Goal: Task Accomplishment & Management: Use online tool/utility

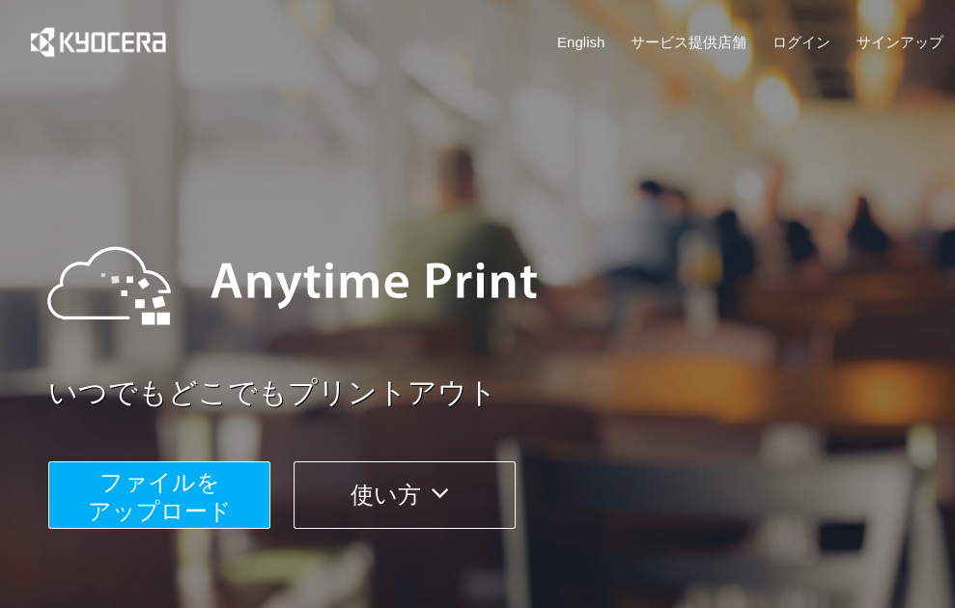
click at [193, 479] on span "ファイルを ​​アップロード" at bounding box center [160, 496] width 144 height 55
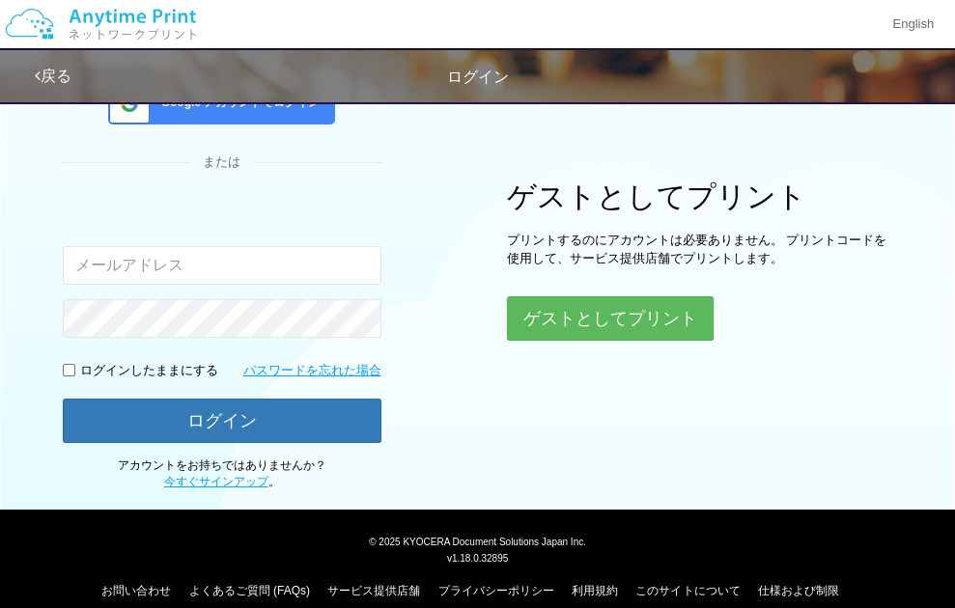
scroll to position [174, 0]
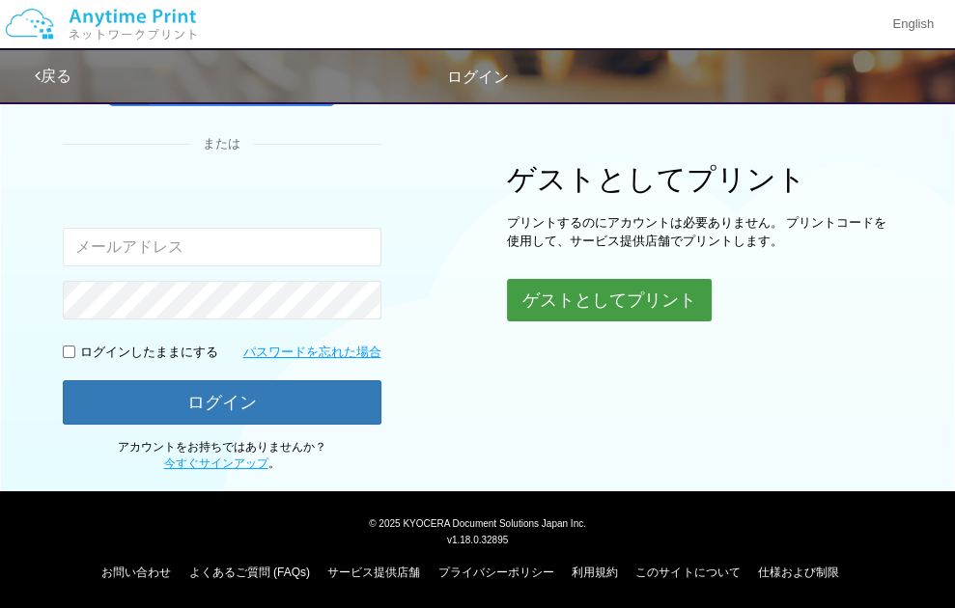
click at [608, 279] on button "ゲストとしてプリント" at bounding box center [609, 300] width 205 height 42
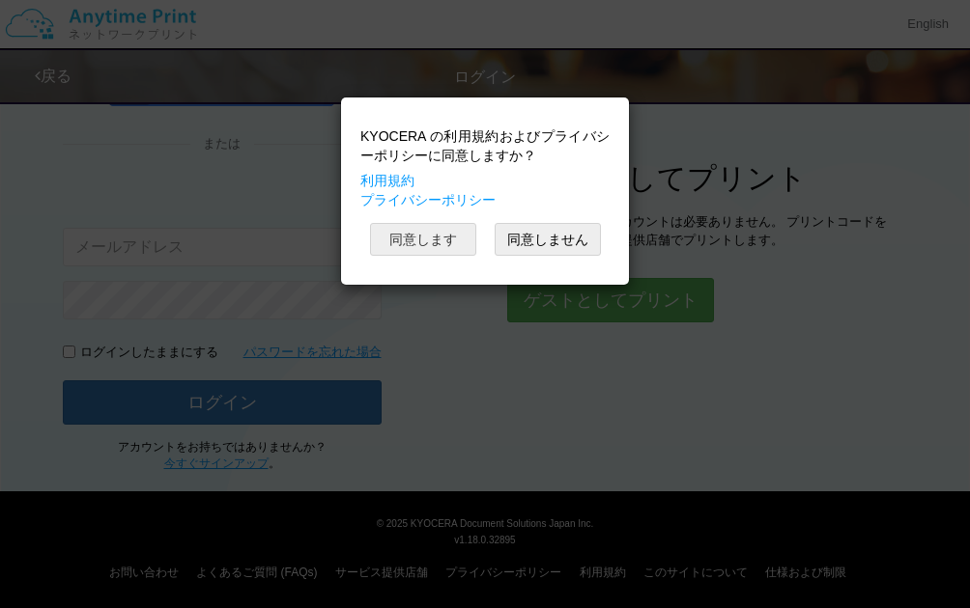
click at [428, 237] on button "同意します" at bounding box center [423, 239] width 106 height 33
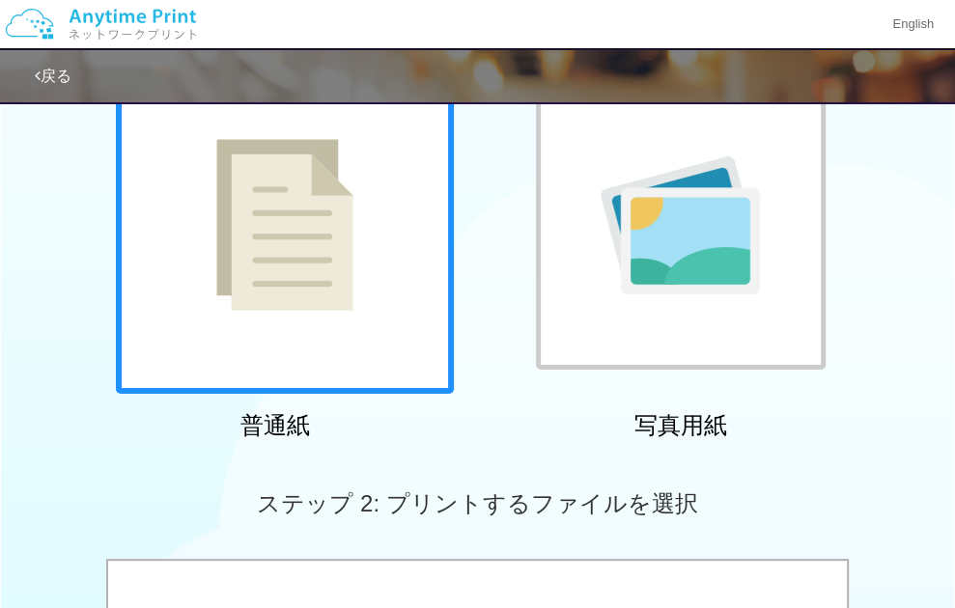
drag, startPoint x: 323, startPoint y: 307, endPoint x: 333, endPoint y: 309, distance: 10.8
click at [323, 308] on img at bounding box center [284, 225] width 137 height 172
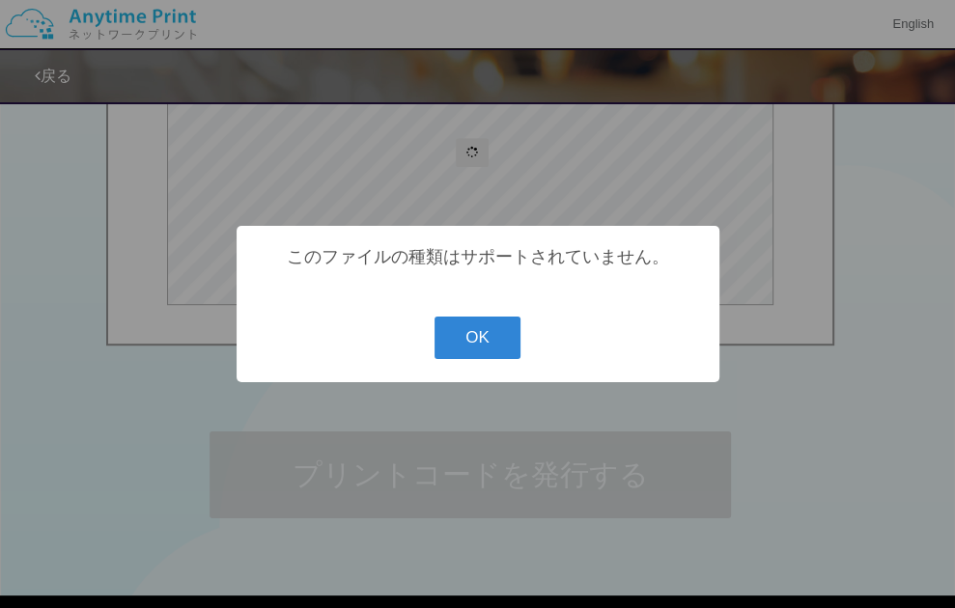
scroll to position [363, 0]
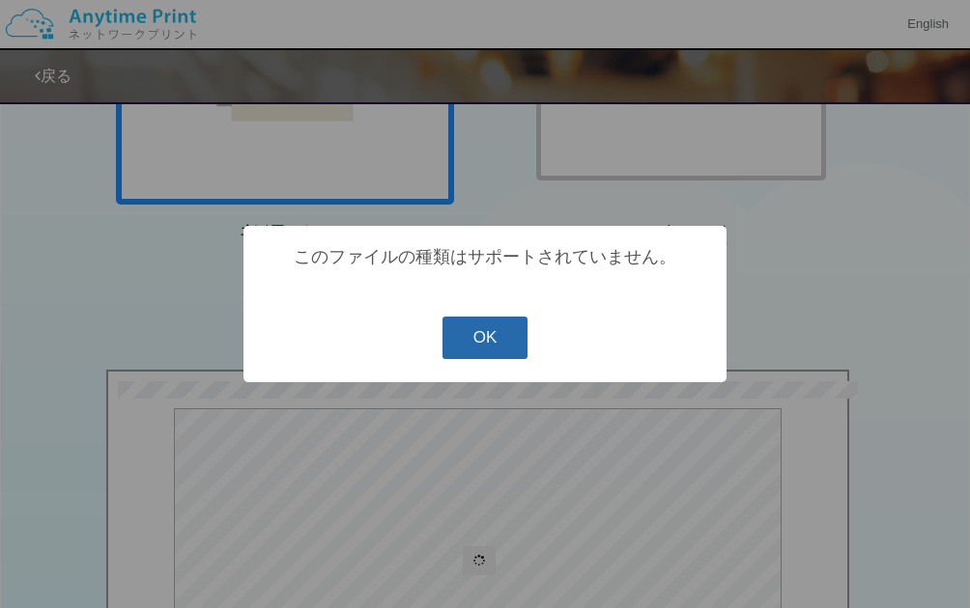
drag, startPoint x: 493, startPoint y: 339, endPoint x: 466, endPoint y: 330, distance: 28.4
click at [493, 340] on button "OK" at bounding box center [485, 338] width 86 height 42
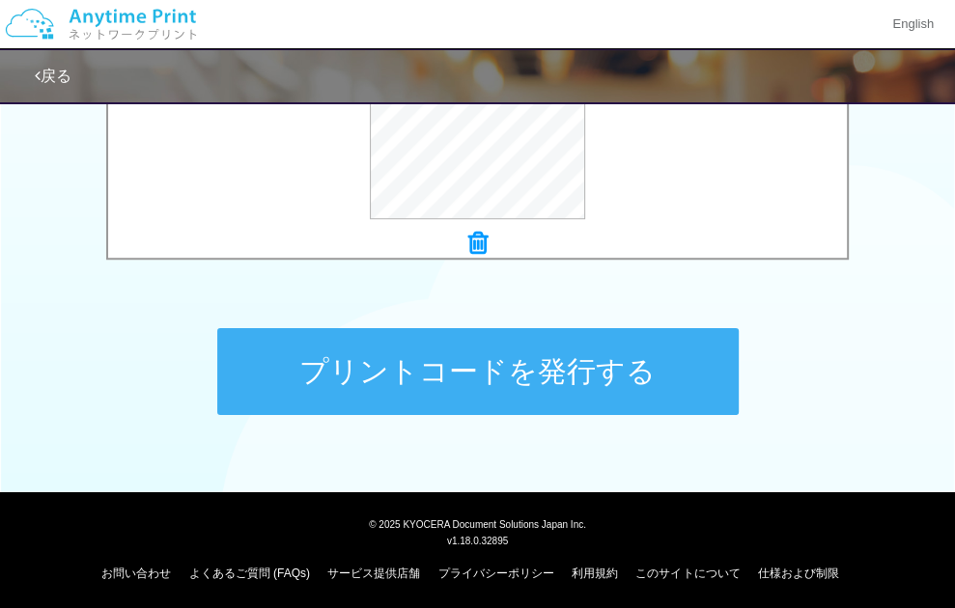
scroll to position [860, 0]
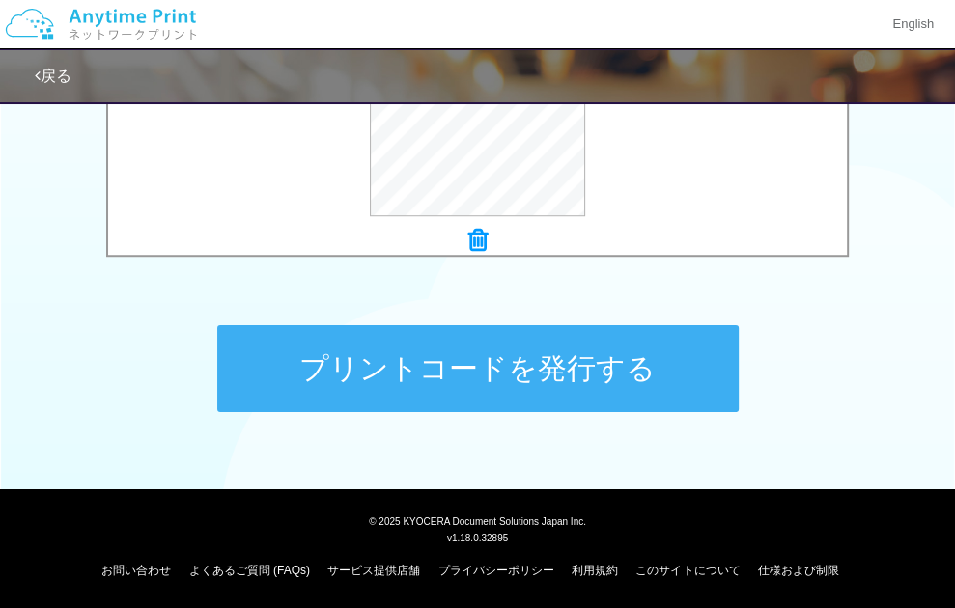
drag, startPoint x: 537, startPoint y: 350, endPoint x: 664, endPoint y: 381, distance: 131.4
click at [541, 351] on button "プリントコードを発行する" at bounding box center [477, 368] width 521 height 87
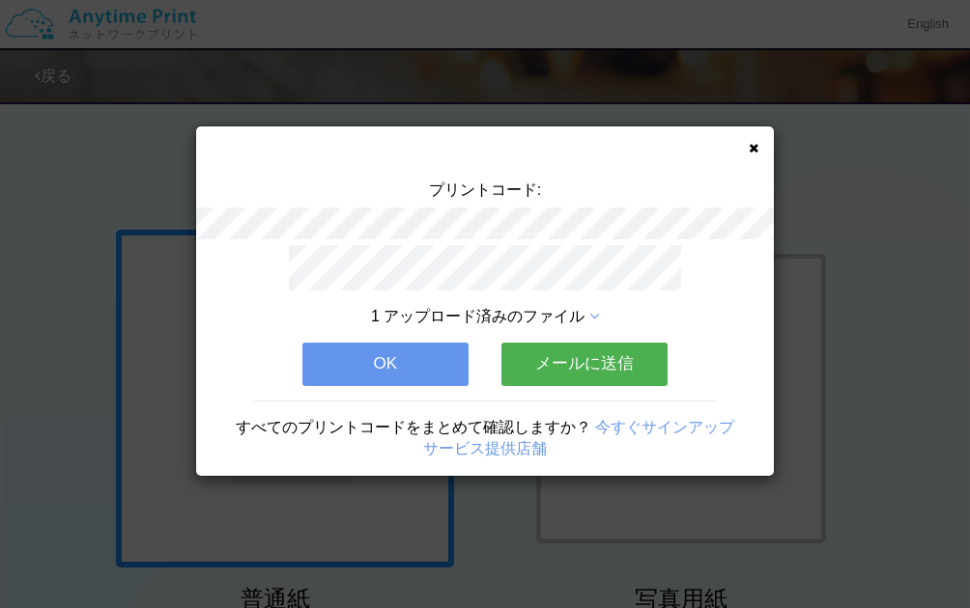
drag, startPoint x: 419, startPoint y: 354, endPoint x: 722, endPoint y: 358, distance: 303.3
click at [421, 354] on button "OK" at bounding box center [385, 364] width 166 height 42
